Goal: Information Seeking & Learning: Learn about a topic

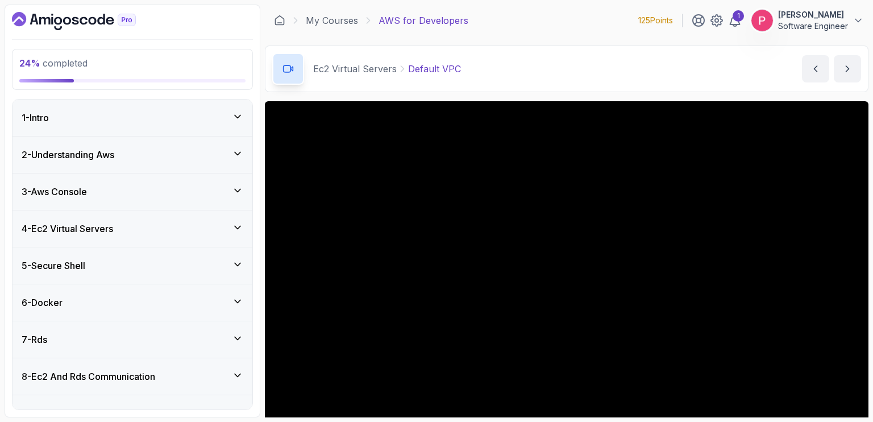
scroll to position [102, 0]
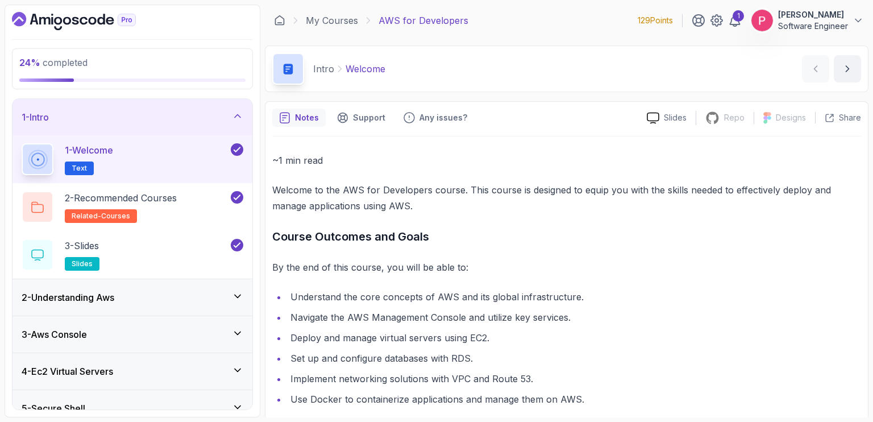
click at [243, 113] on icon at bounding box center [237, 115] width 11 height 11
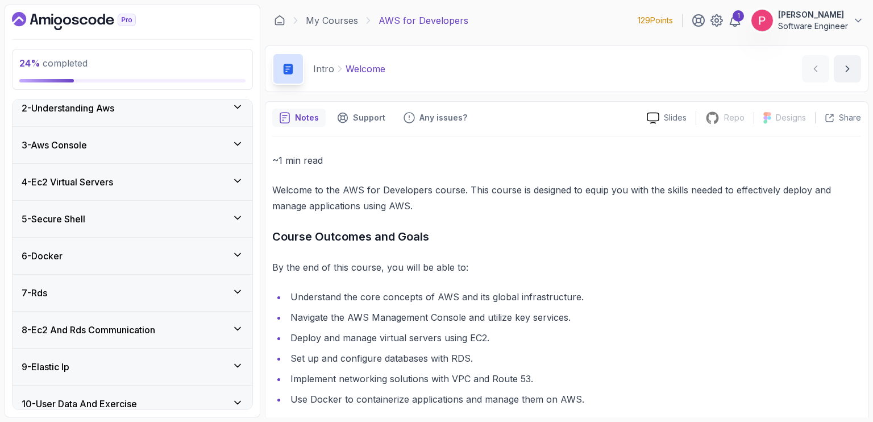
scroll to position [45, 0]
click at [207, 137] on div "3 - Aws Console" at bounding box center [133, 146] width 240 height 36
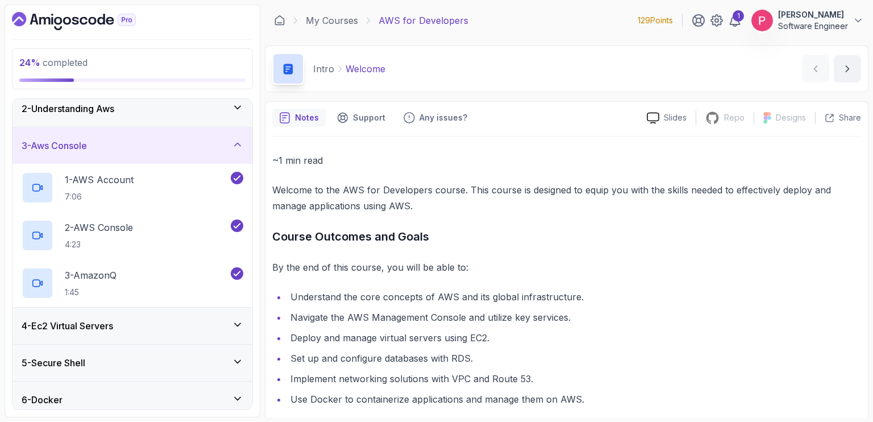
click at [207, 137] on div "3 - Aws Console" at bounding box center [133, 145] width 240 height 36
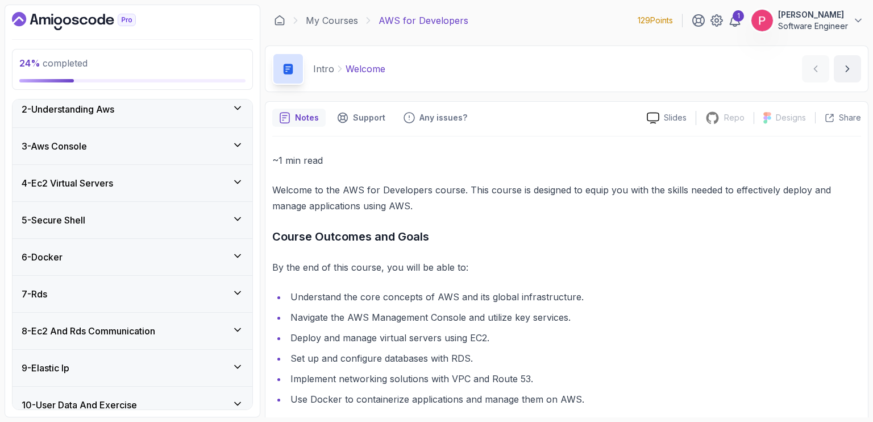
click at [218, 186] on div "4 - Ec2 Virtual Servers" at bounding box center [133, 183] width 222 height 14
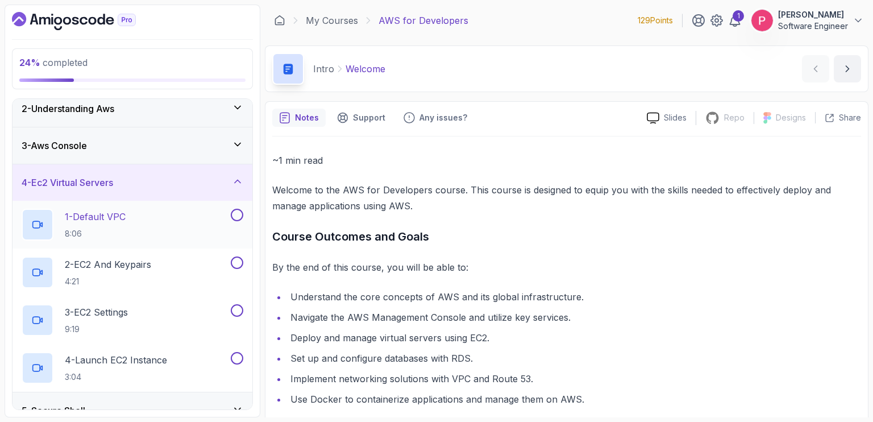
click at [157, 226] on div "1 - Default VPC 8:06" at bounding box center [125, 225] width 207 height 32
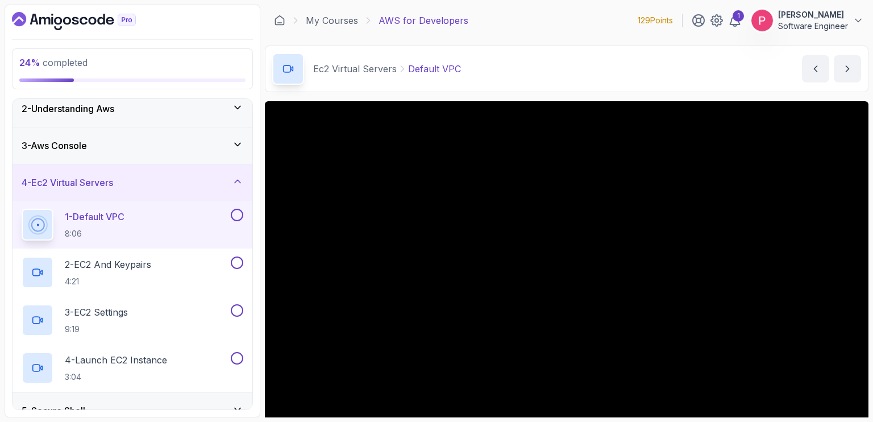
click at [518, 89] on div "Ec2 Virtual Servers Default VPC Default VPC by [PERSON_NAME]" at bounding box center [567, 68] width 604 height 47
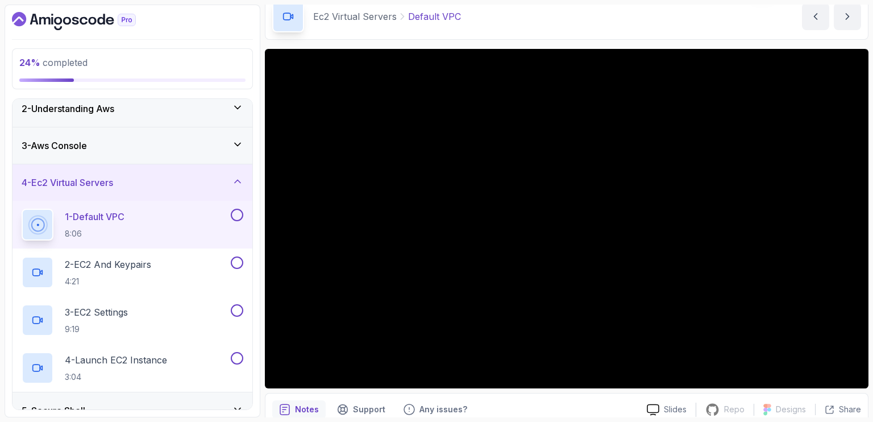
scroll to position [68, 0]
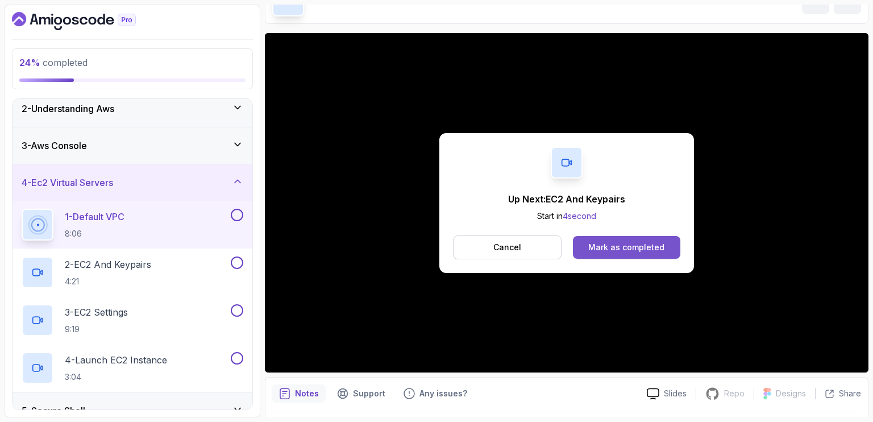
click at [635, 247] on div "Mark as completed" at bounding box center [627, 247] width 76 height 11
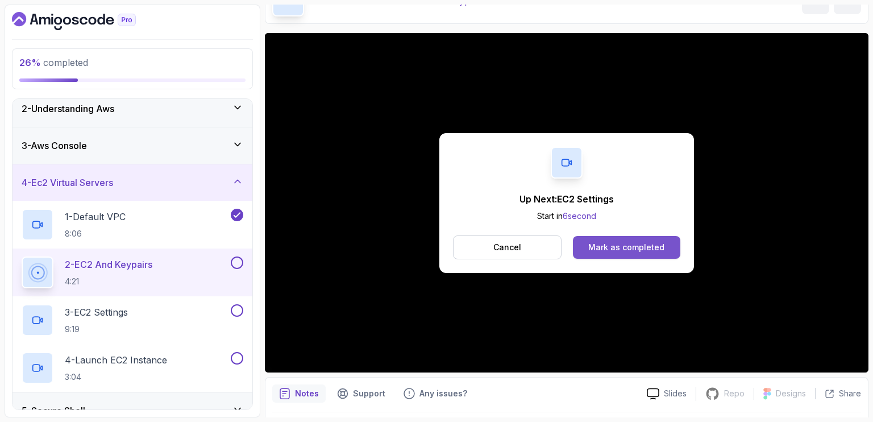
click at [631, 246] on div "Mark as completed" at bounding box center [627, 247] width 76 height 11
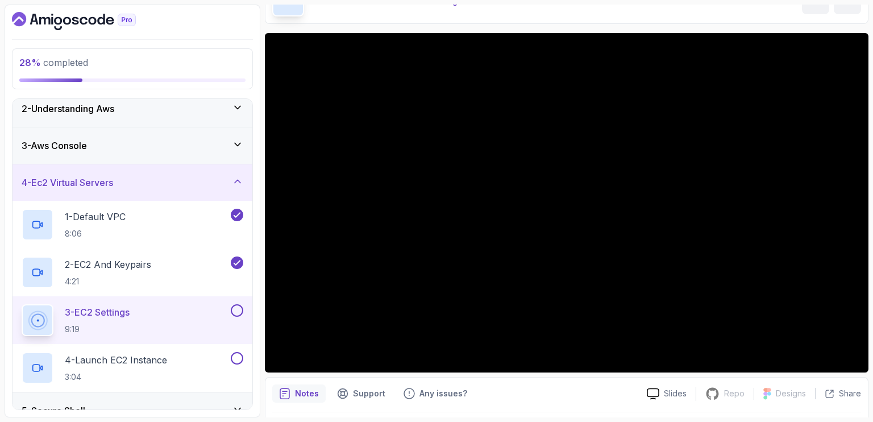
click at [204, 65] on p "28 % completed" at bounding box center [132, 63] width 226 height 14
click at [237, 186] on icon at bounding box center [237, 181] width 11 height 11
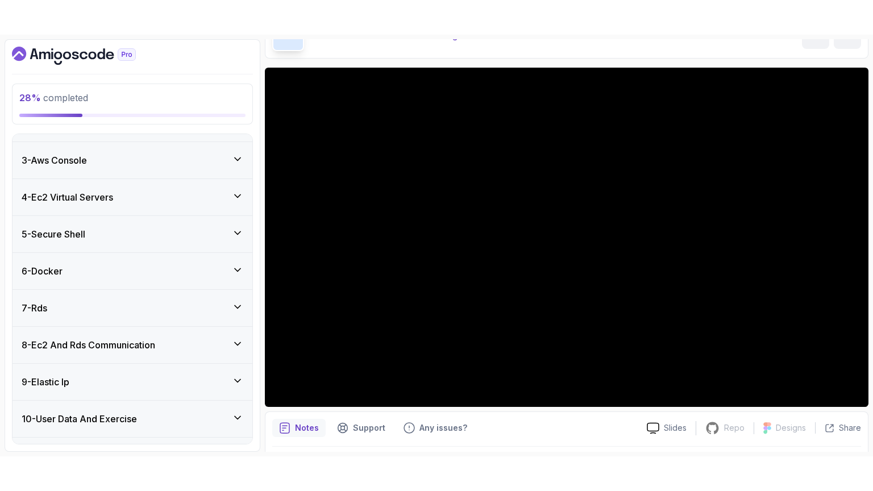
scroll to position [68, 0]
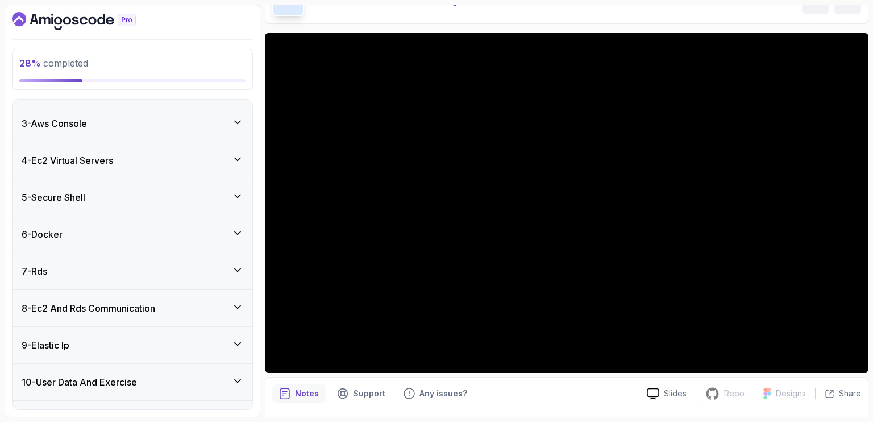
click at [235, 160] on icon at bounding box center [237, 159] width 11 height 11
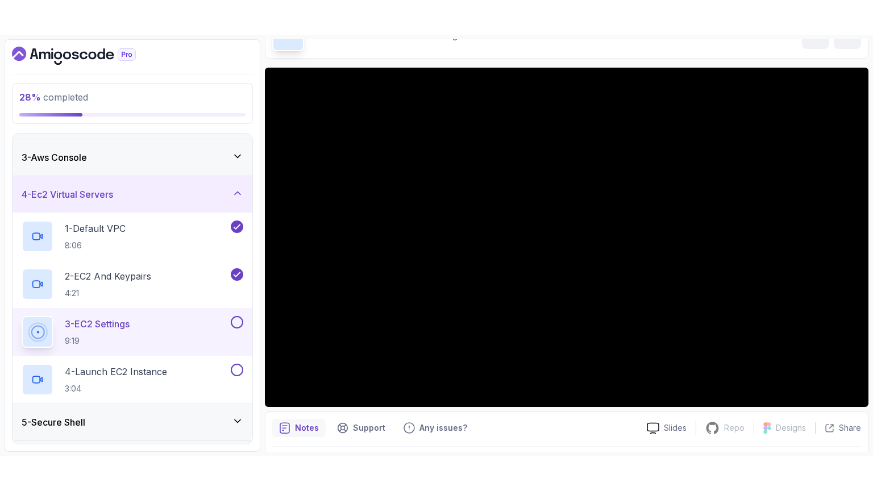
scroll to position [32, 0]
